Goal: Transaction & Acquisition: Register for event/course

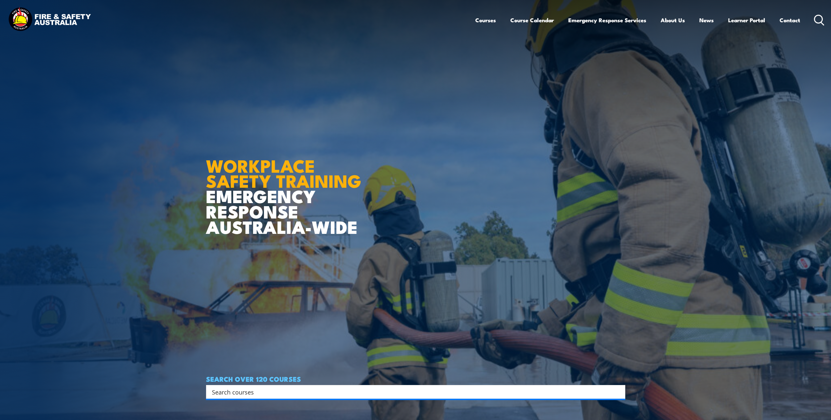
click at [266, 393] on input "Search input" at bounding box center [411, 392] width 399 height 10
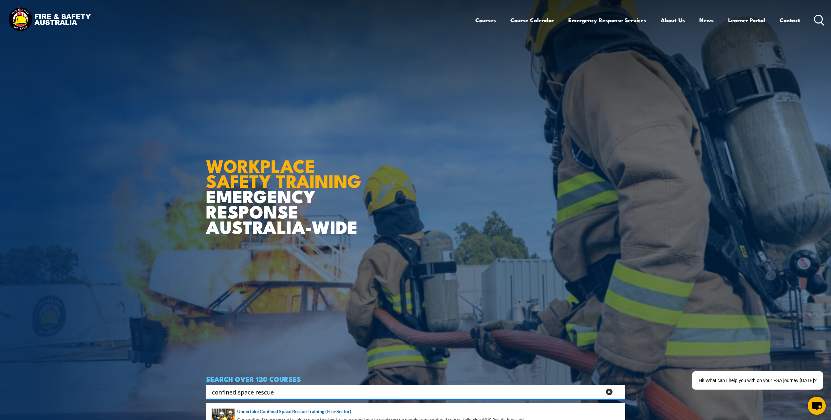
type input "confined space rescue"
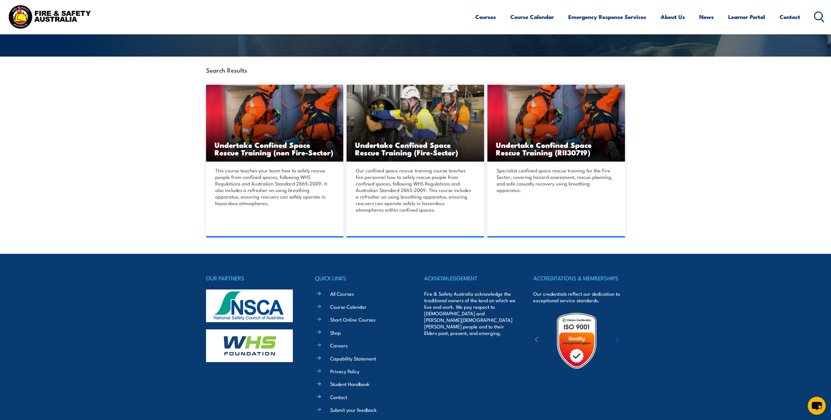
scroll to position [98, 0]
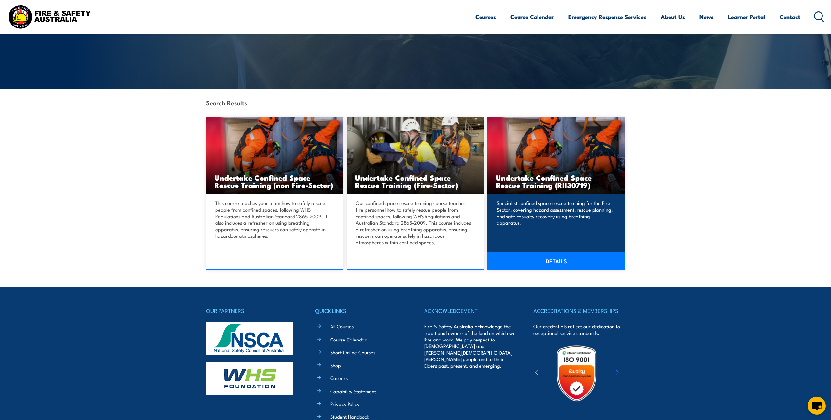
drag, startPoint x: 566, startPoint y: 283, endPoint x: 566, endPoint y: 265, distance: 18.3
click at [566, 265] on link "DETAILS" at bounding box center [556, 261] width 138 height 18
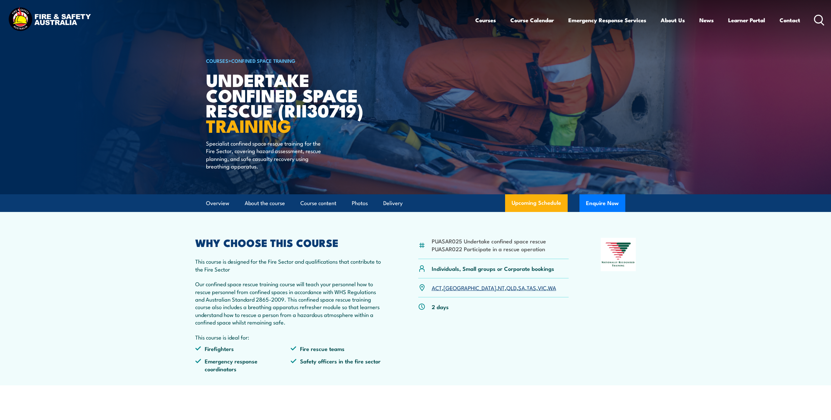
click at [518, 289] on link "SA" at bounding box center [521, 288] width 7 height 8
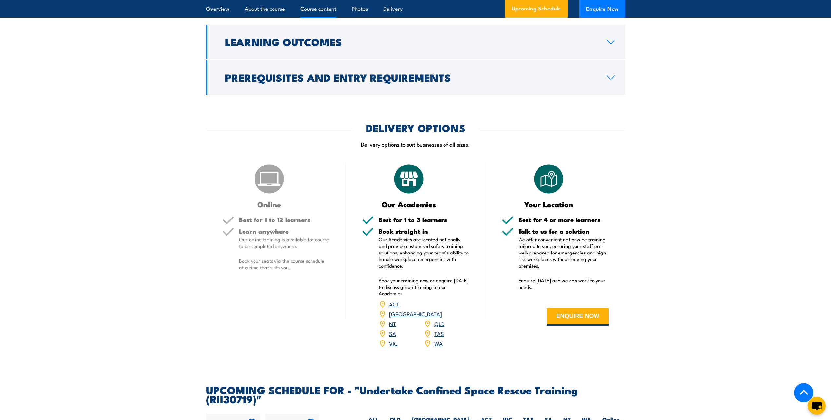
scroll to position [633, 0]
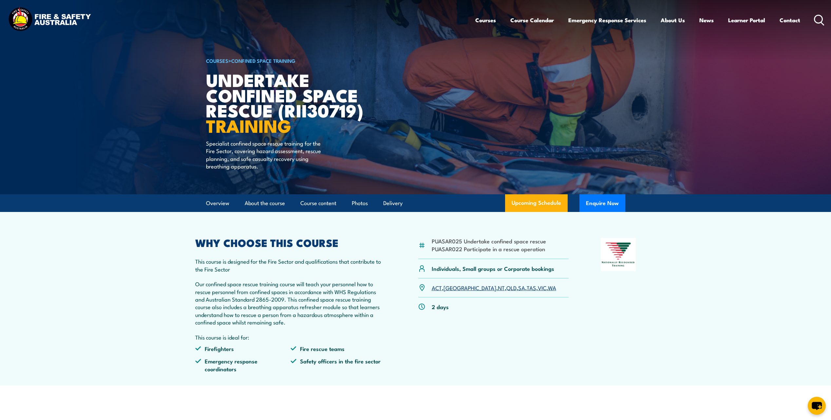
click at [518, 288] on link "SA" at bounding box center [521, 288] width 7 height 8
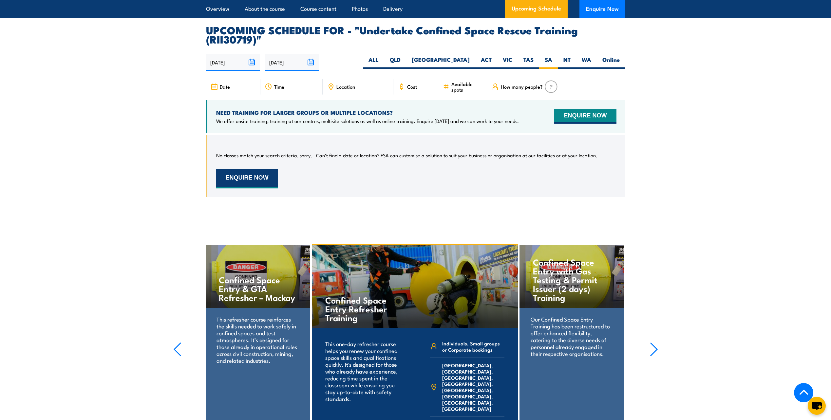
click at [260, 169] on button "ENQUIRE NOW" at bounding box center [247, 179] width 62 height 20
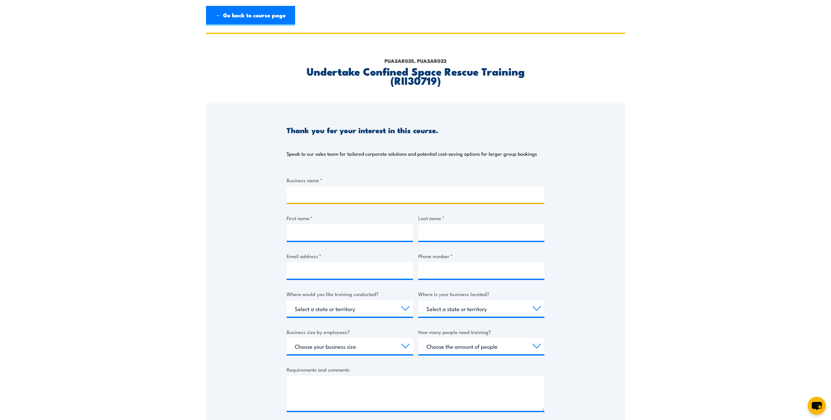
click at [317, 187] on input "Business name *" at bounding box center [416, 195] width 258 height 16
type input "ASC Pty Ltd"
type input "Carol"
type input "Jansen"
type input "carol.jansen@asc.com.au"
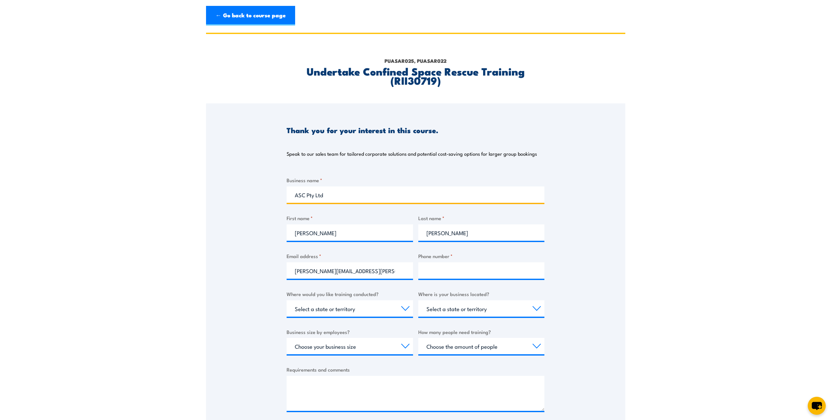
type input "0422699839"
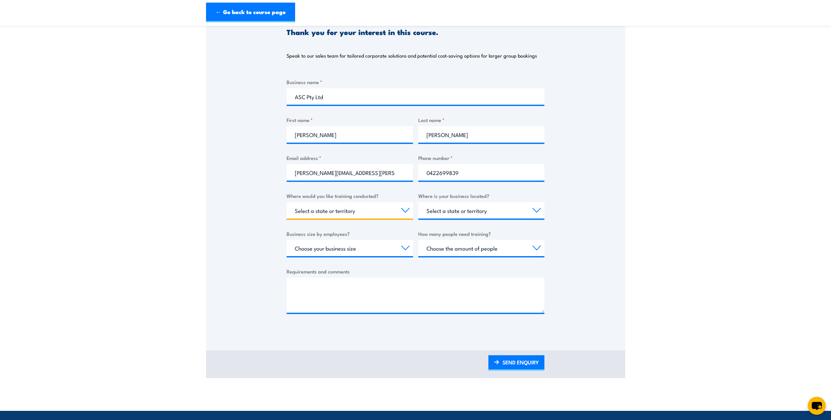
select select "SA"
select select "20+"
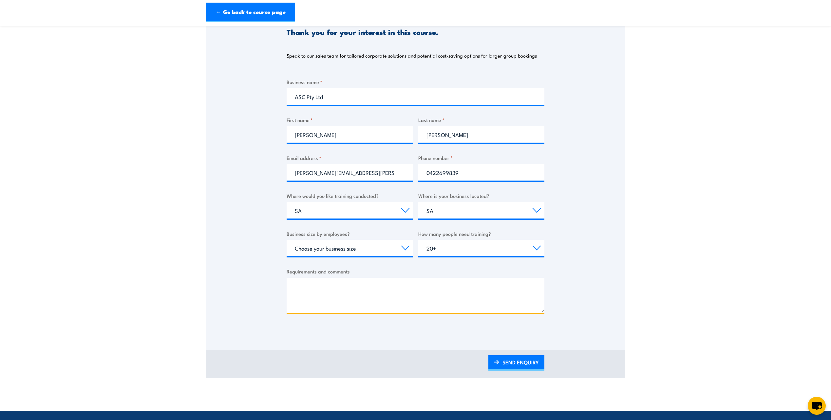
click at [310, 288] on textarea "Requirements and comments" at bounding box center [416, 295] width 258 height 35
type textarea "We would like to book in-house confined space refresher training for October pl…"
click at [499, 357] on link "SEND ENQUIRY" at bounding box center [516, 363] width 56 height 15
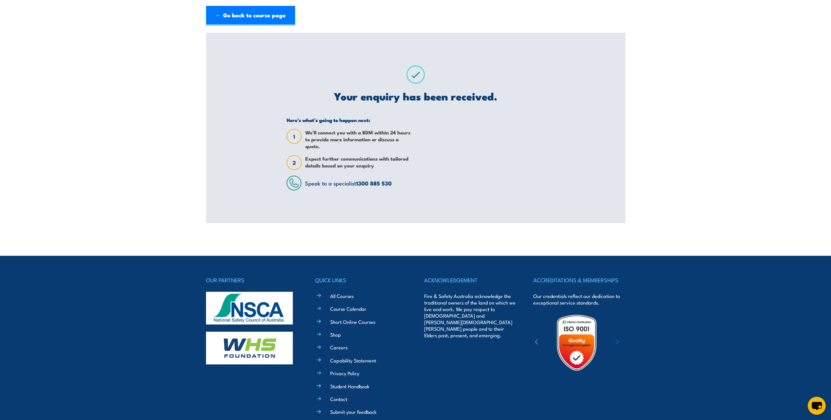
scroll to position [0, 0]
click at [263, 15] on link "← Go back to course page" at bounding box center [250, 16] width 89 height 20
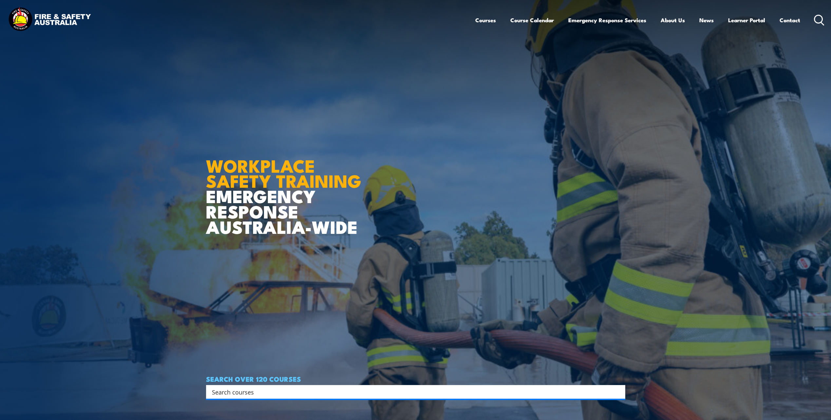
click at [272, 390] on input "Search input" at bounding box center [411, 392] width 399 height 10
type input "confined space training"
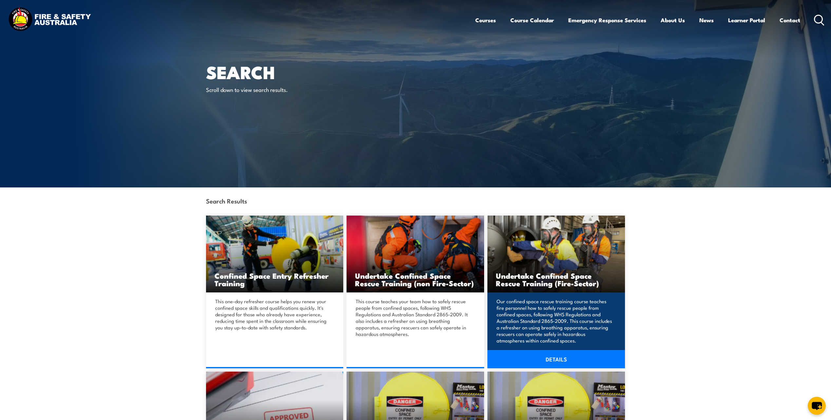
click at [545, 369] on link "DETAILS" at bounding box center [556, 359] width 138 height 18
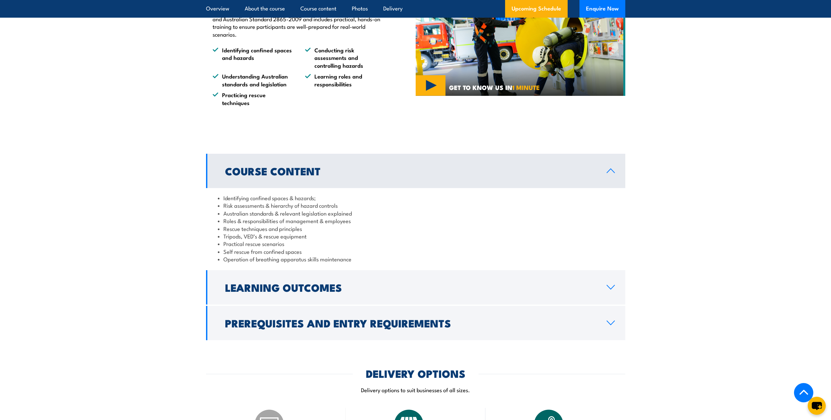
scroll to position [131, 0]
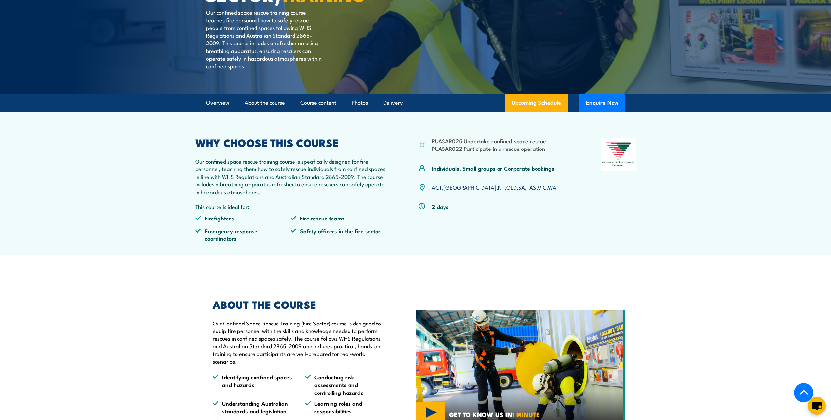
drag, startPoint x: 432, startPoint y: 156, endPoint x: 554, endPoint y: 166, distance: 122.9
click at [554, 159] on div "PUASAR025 Undertake confined space rescue PUASAR022 Participate in a rescue ope…" at bounding box center [493, 148] width 151 height 21
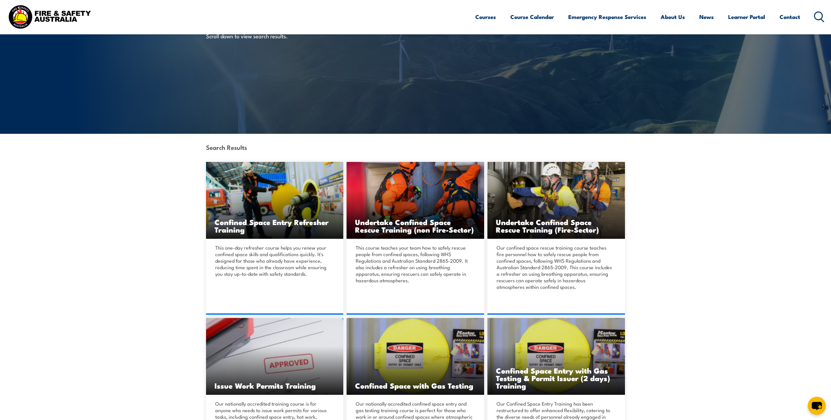
scroll to position [65, 0]
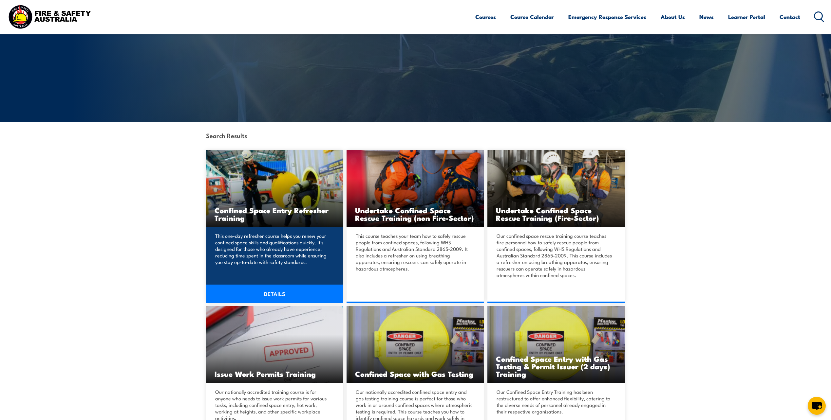
click at [279, 190] on img at bounding box center [275, 188] width 138 height 77
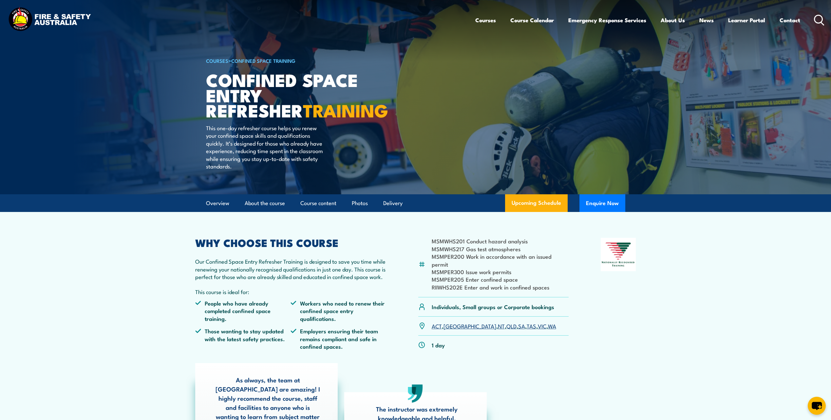
click at [518, 322] on link "SA" at bounding box center [521, 326] width 7 height 8
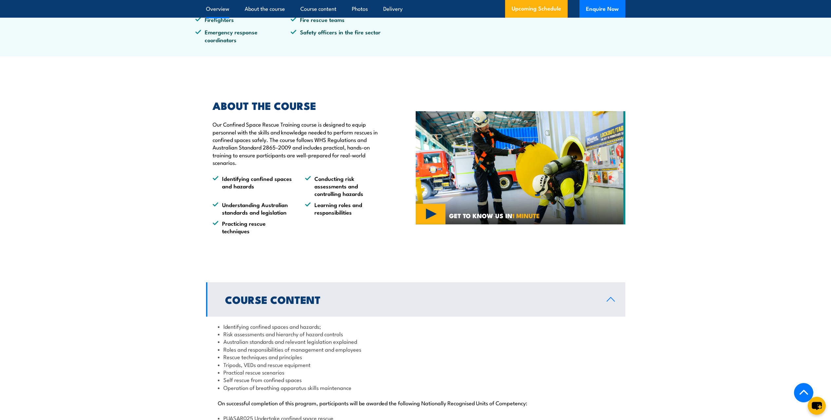
scroll to position [35, 0]
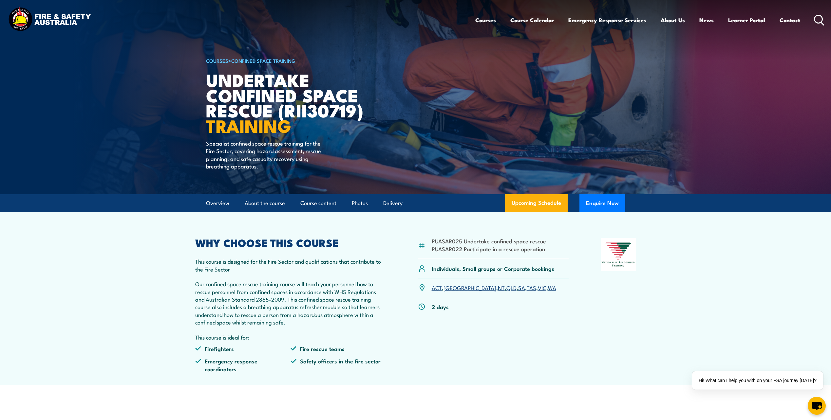
click at [48, 21] on img at bounding box center [50, 20] width 86 height 28
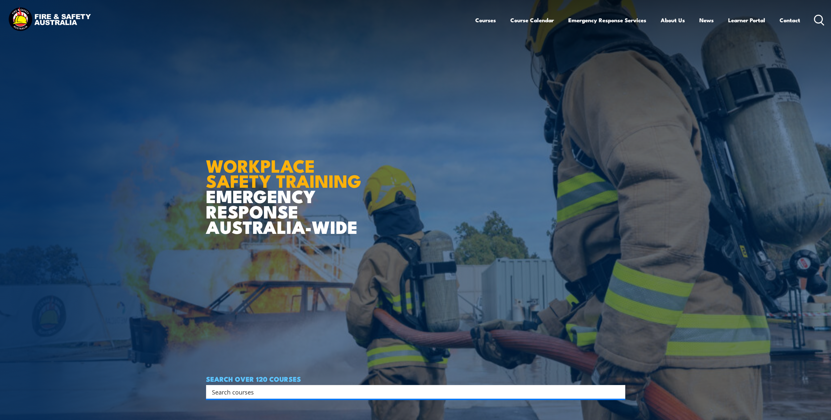
click at [240, 397] on input "Search input" at bounding box center [411, 392] width 399 height 10
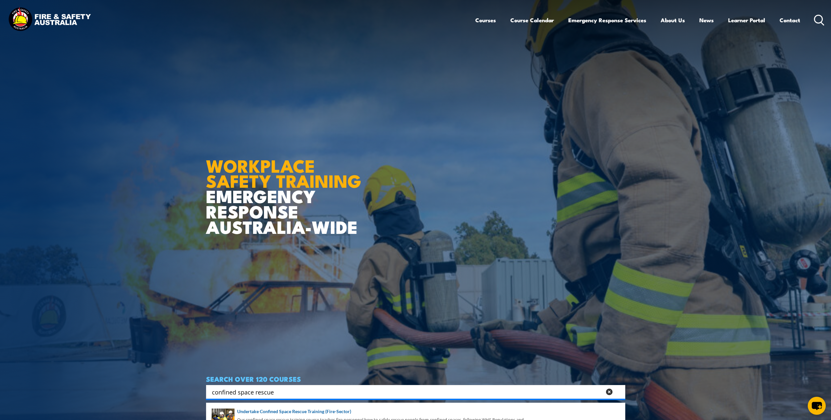
type input "confined space rescue"
